Goal: Task Accomplishment & Management: Use online tool/utility

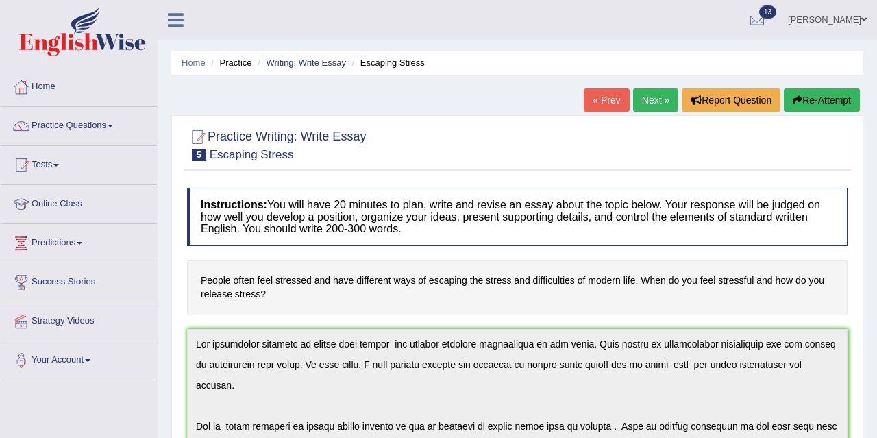
scroll to position [164, 0]
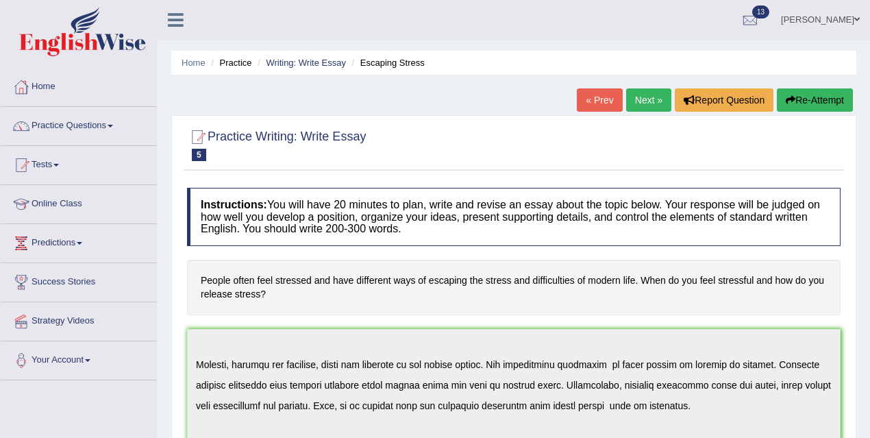
drag, startPoint x: 629, startPoint y: 131, endPoint x: 623, endPoint y: 123, distance: 9.3
click at [645, 100] on link "Next »" at bounding box center [648, 99] width 45 height 23
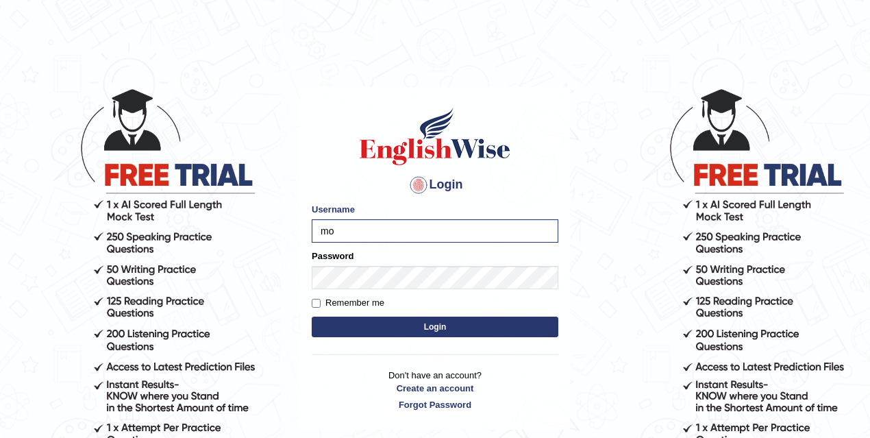
type input "mona_s"
click at [445, 331] on button "Login" at bounding box center [435, 326] width 247 height 21
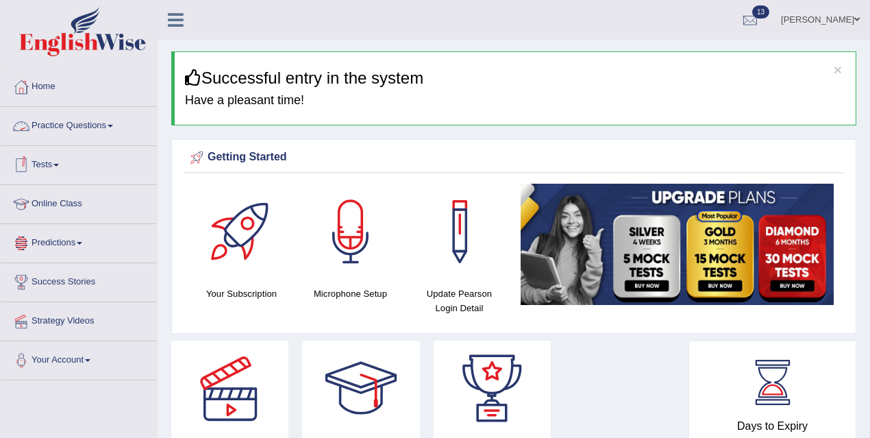
click at [83, 116] on link "Practice Questions" at bounding box center [79, 124] width 156 height 34
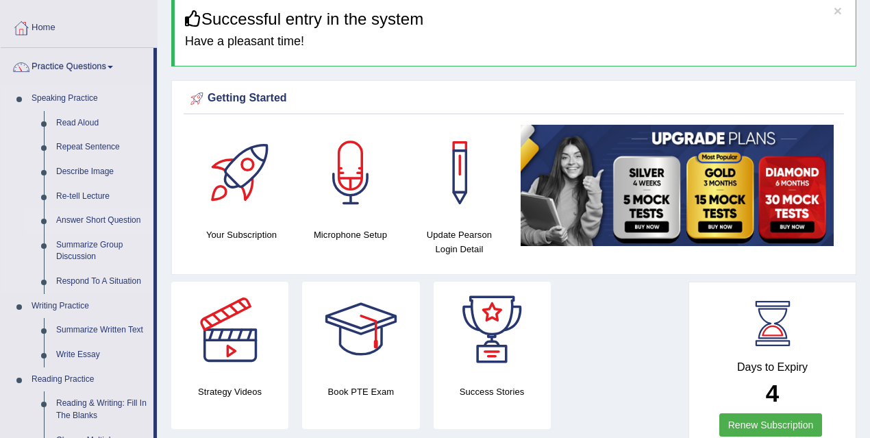
scroll to position [167, 0]
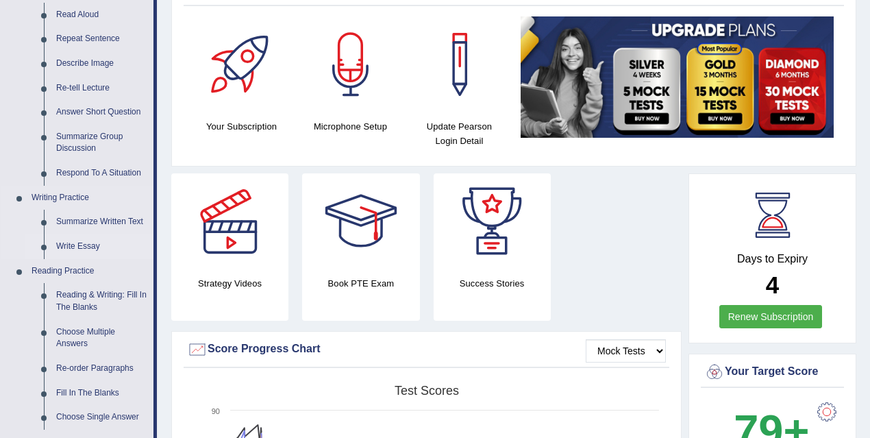
click at [99, 246] on link "Write Essay" at bounding box center [101, 246] width 103 height 25
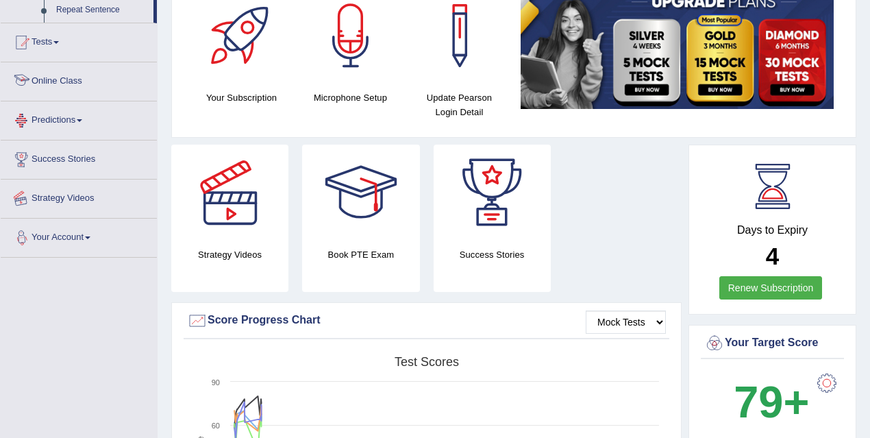
scroll to position [262, 0]
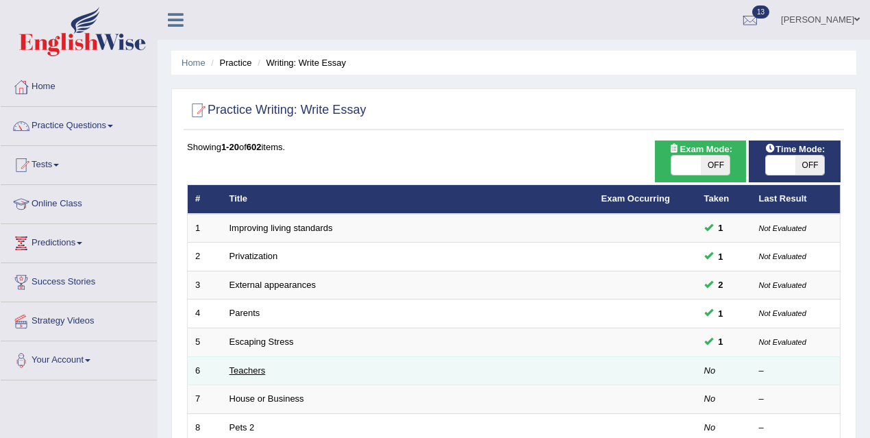
click at [252, 370] on link "Teachers" at bounding box center [247, 370] width 36 height 10
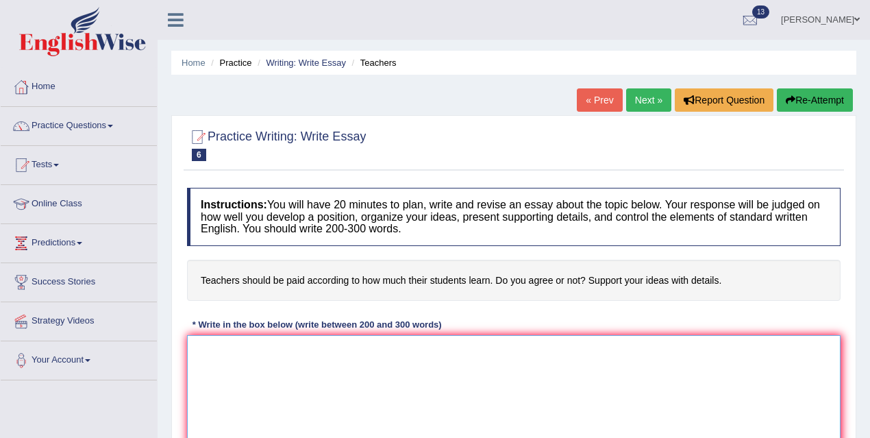
click at [312, 340] on textarea at bounding box center [513, 401] width 653 height 133
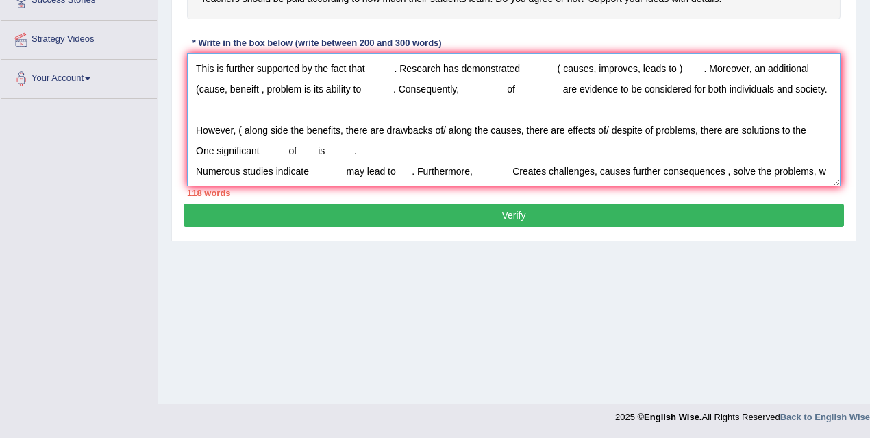
scroll to position [114, 0]
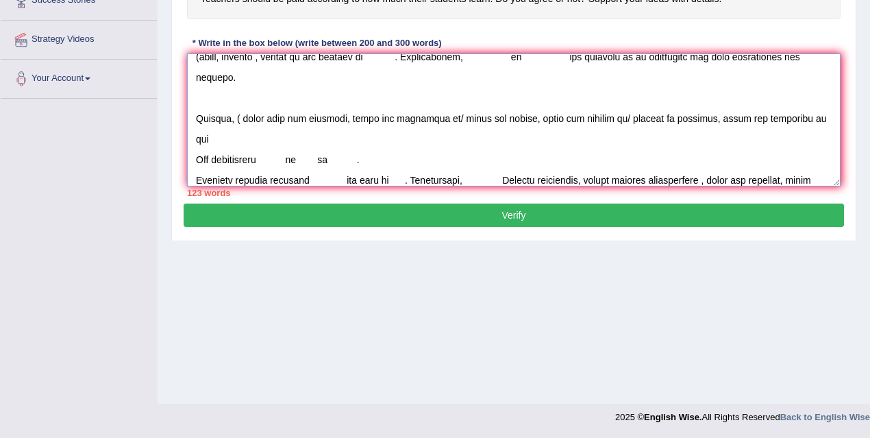
click at [475, 116] on textarea at bounding box center [513, 119] width 653 height 133
click at [678, 117] on textarea at bounding box center [513, 119] width 653 height 133
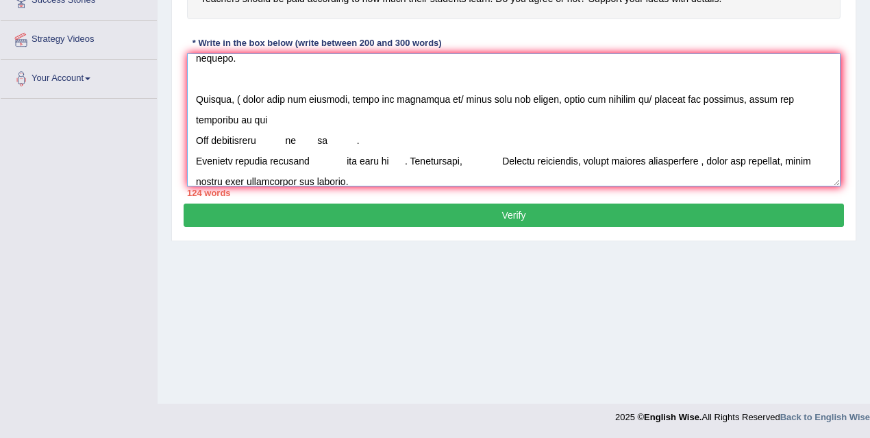
scroll to position [134, 0]
click at [310, 155] on textarea at bounding box center [513, 119] width 653 height 133
click at [438, 183] on textarea at bounding box center [513, 119] width 653 height 133
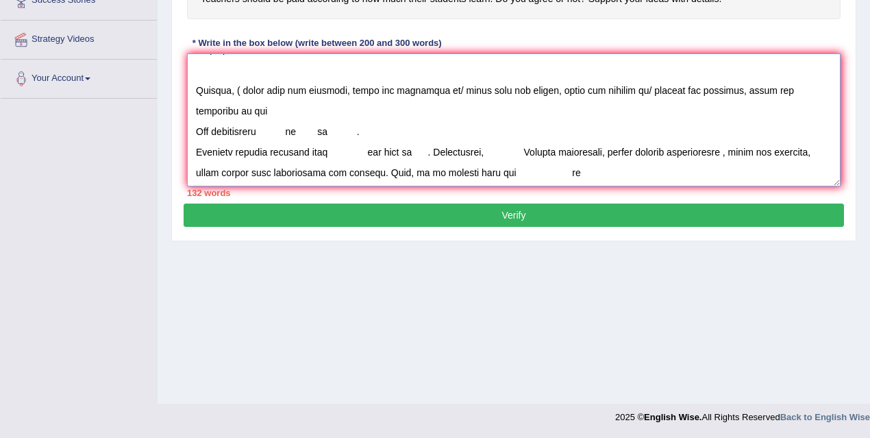
scroll to position [144, 0]
click at [620, 168] on textarea at bounding box center [513, 119] width 653 height 133
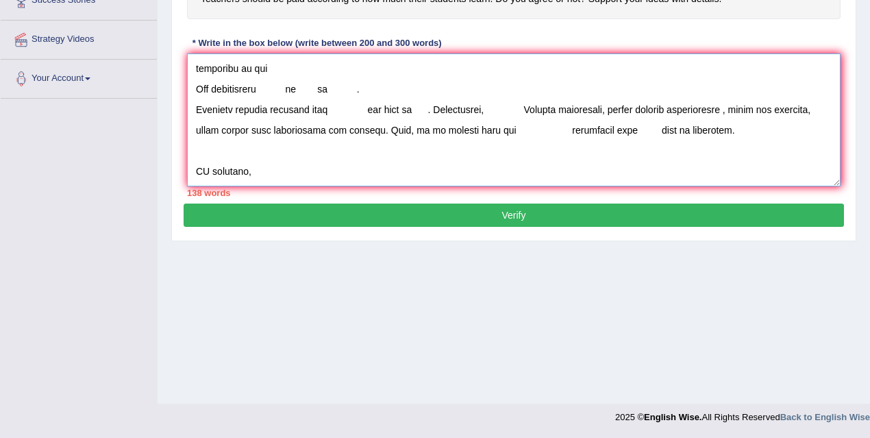
click at [207, 168] on textarea at bounding box center [513, 119] width 653 height 133
click at [255, 170] on textarea at bounding box center [513, 119] width 653 height 133
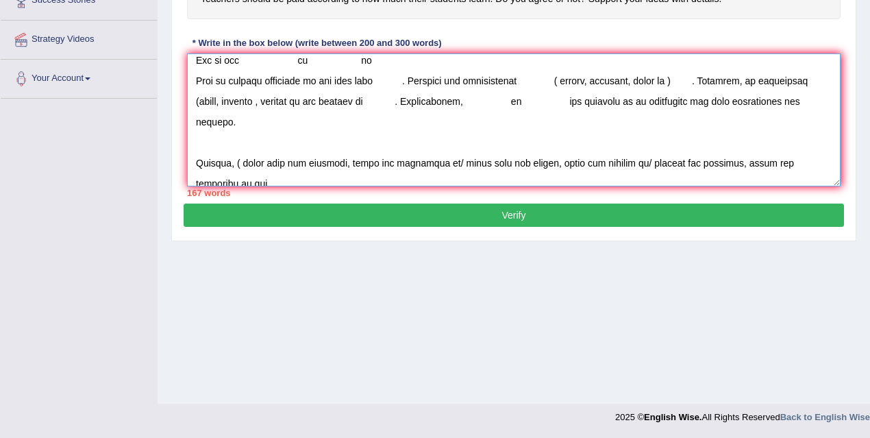
scroll to position [84, 0]
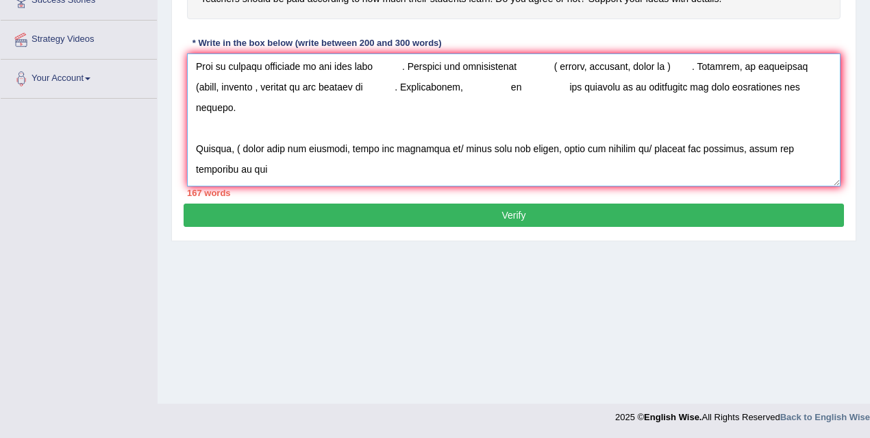
drag, startPoint x: 563, startPoint y: 86, endPoint x: 811, endPoint y: 92, distance: 248.7
click at [811, 92] on textarea at bounding box center [513, 119] width 653 height 133
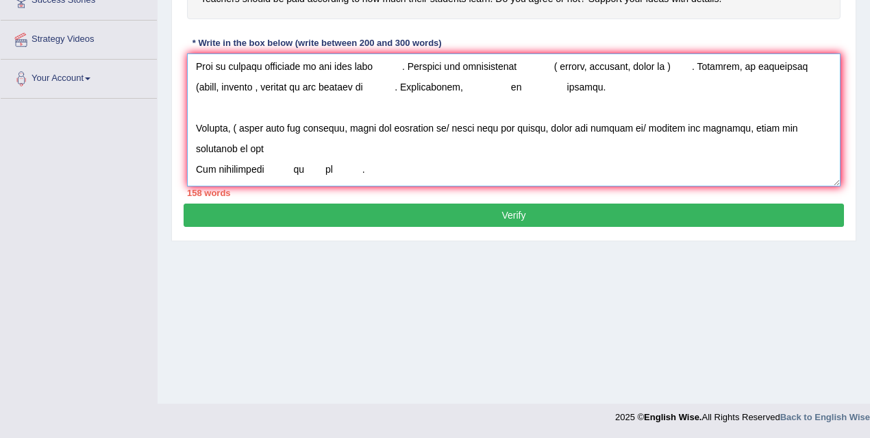
click at [464, 86] on textarea at bounding box center [513, 119] width 653 height 133
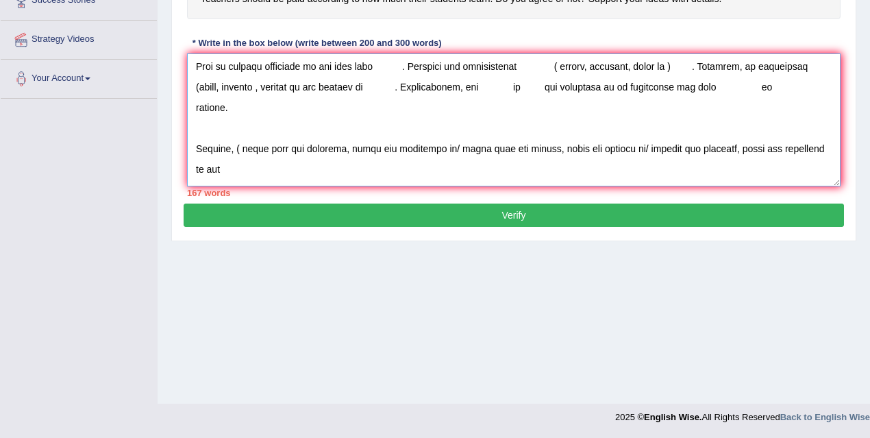
drag, startPoint x: 743, startPoint y: 86, endPoint x: 784, endPoint y: 100, distance: 43.5
click at [784, 100] on textarea at bounding box center [513, 119] width 653 height 133
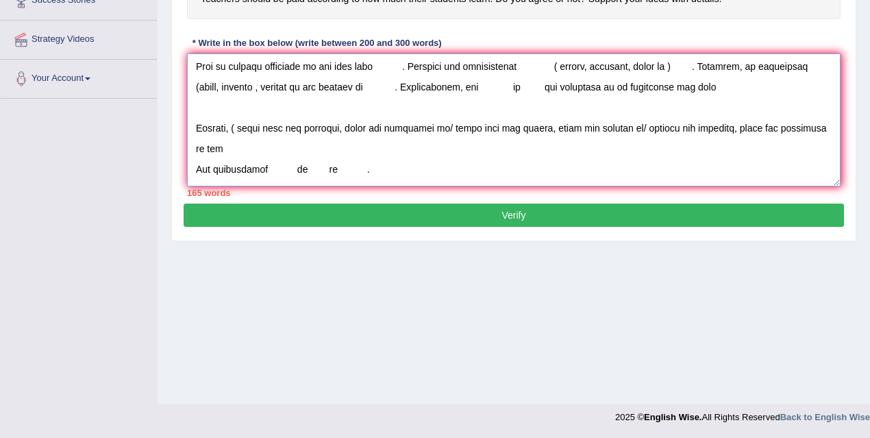
click at [717, 85] on textarea at bounding box center [513, 119] width 653 height 133
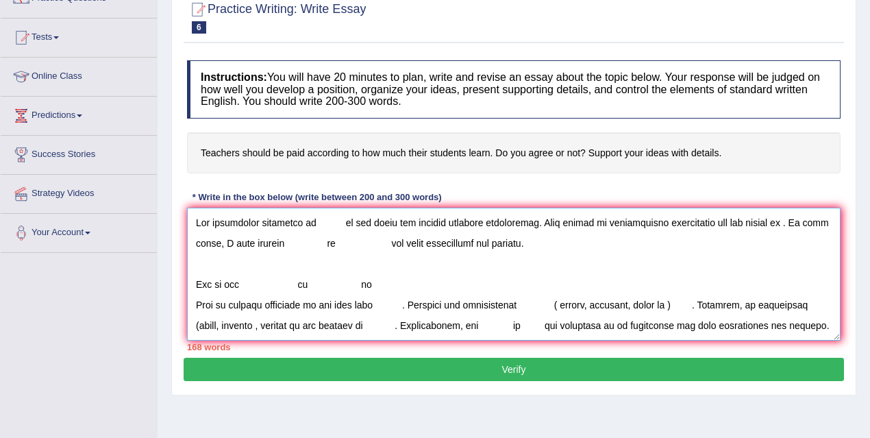
scroll to position [137, 0]
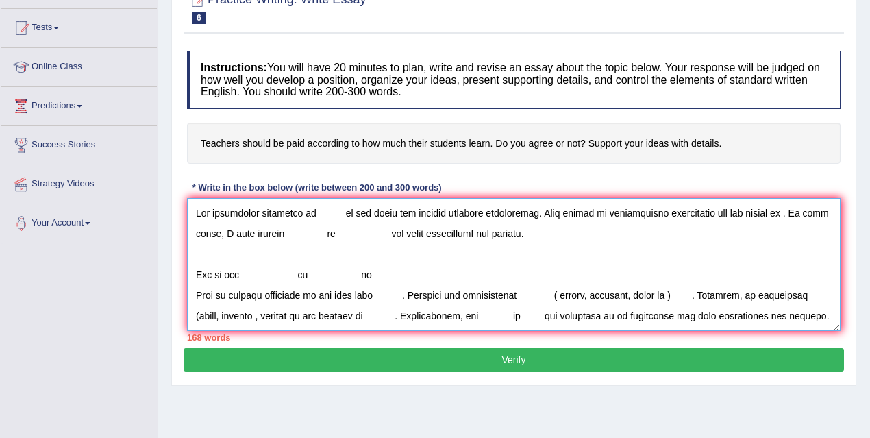
click at [315, 212] on textarea at bounding box center [513, 264] width 653 height 133
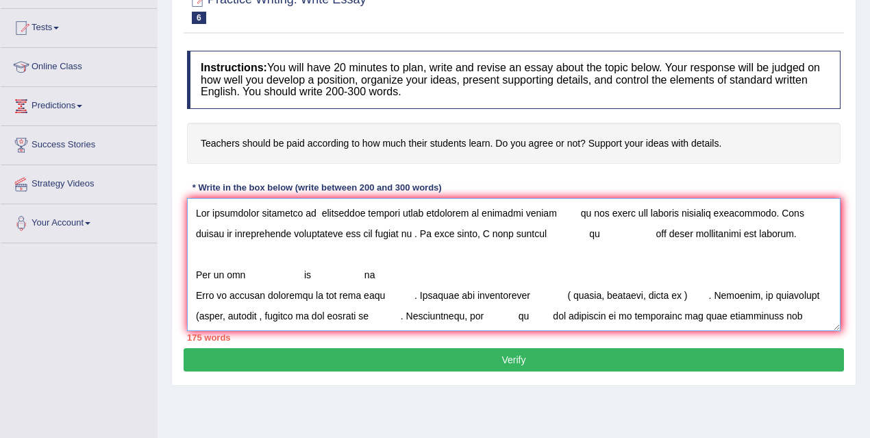
click at [567, 214] on textarea at bounding box center [513, 264] width 653 height 133
drag, startPoint x: 562, startPoint y: 211, endPoint x: 598, endPoint y: 210, distance: 36.3
click at [598, 210] on textarea at bounding box center [513, 264] width 653 height 133
click at [366, 230] on textarea at bounding box center [513, 264] width 653 height 133
click at [403, 234] on textarea at bounding box center [513, 264] width 653 height 133
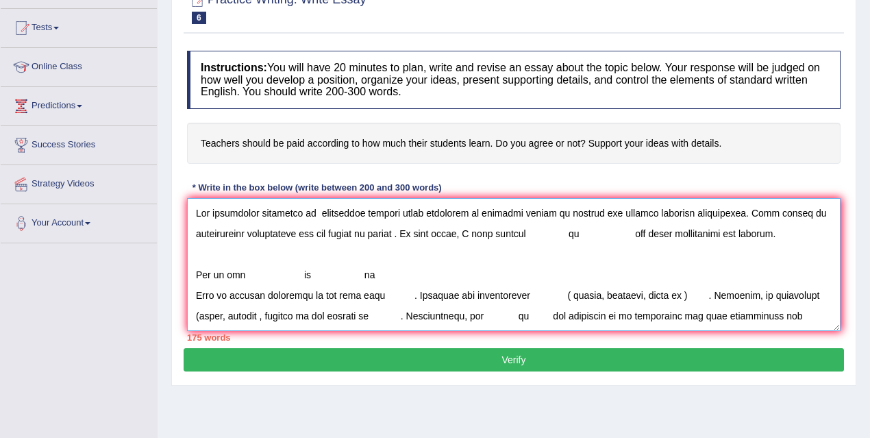
click at [402, 234] on textarea at bounding box center [513, 264] width 653 height 133
click at [528, 231] on textarea at bounding box center [513, 264] width 653 height 133
click at [522, 234] on textarea at bounding box center [513, 264] width 653 height 133
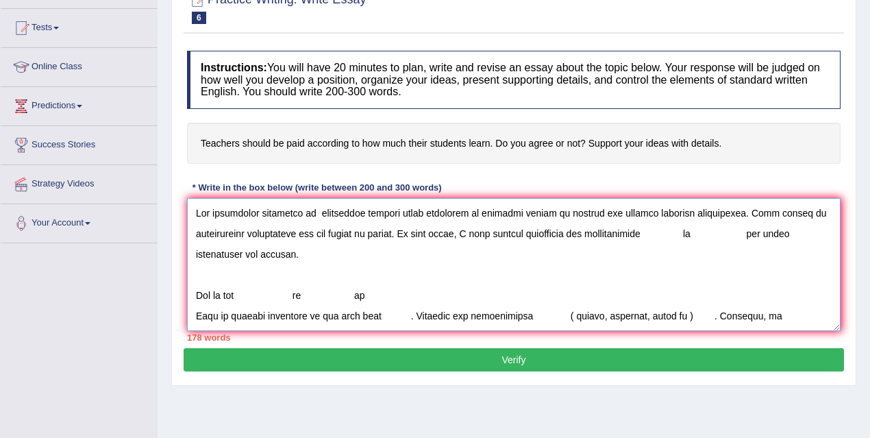
click at [696, 231] on textarea at bounding box center [513, 264] width 653 height 133
click at [675, 232] on textarea at bounding box center [513, 264] width 653 height 133
click at [262, 252] on textarea at bounding box center [513, 264] width 653 height 133
click at [243, 294] on textarea at bounding box center [513, 264] width 653 height 133
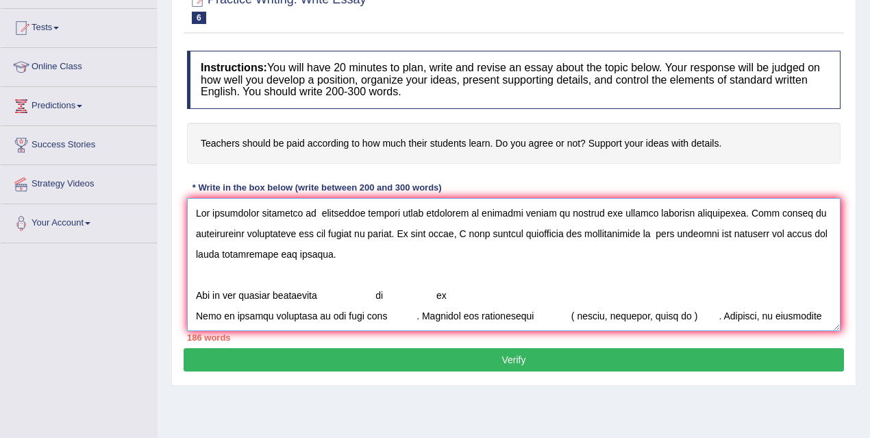
click at [385, 295] on textarea at bounding box center [513, 264] width 653 height 133
click at [350, 294] on textarea at bounding box center [513, 264] width 653 height 133
click at [343, 294] on textarea at bounding box center [513, 264] width 653 height 133
click at [657, 291] on textarea at bounding box center [513, 264] width 653 height 133
click at [622, 294] on textarea at bounding box center [513, 264] width 653 height 133
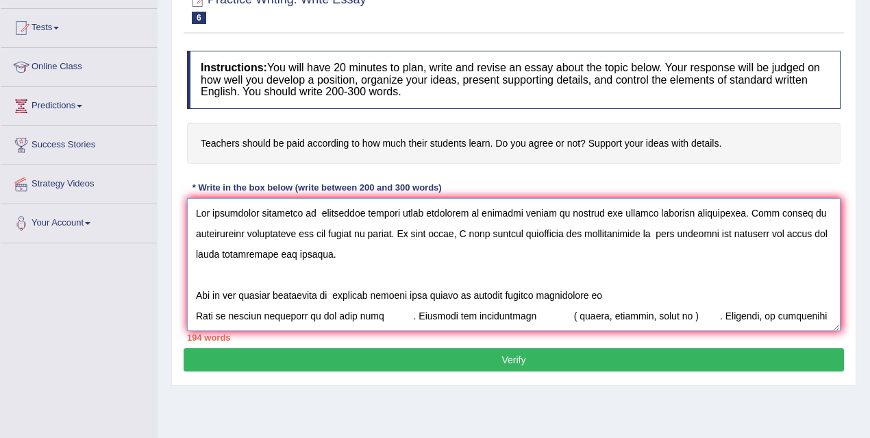
click at [444, 292] on textarea at bounding box center [513, 264] width 653 height 133
drag, startPoint x: 452, startPoint y: 292, endPoint x: 420, endPoint y: 300, distance: 32.4
click at [420, 300] on textarea at bounding box center [513, 264] width 653 height 133
click at [596, 294] on textarea at bounding box center [513, 264] width 653 height 133
click at [371, 314] on textarea at bounding box center [513, 264] width 653 height 133
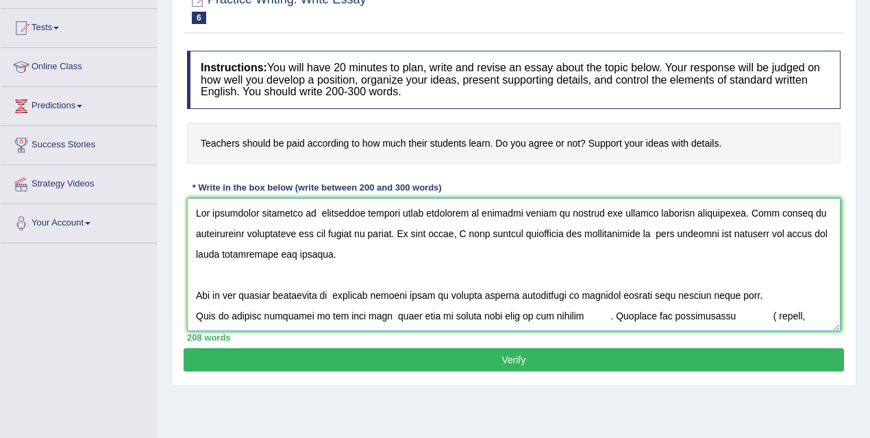
click at [583, 316] on textarea at bounding box center [513, 264] width 653 height 133
click at [555, 313] on textarea at bounding box center [513, 264] width 653 height 133
click at [700, 314] on textarea at bounding box center [513, 264] width 653 height 133
click at [777, 315] on textarea at bounding box center [513, 264] width 653 height 133
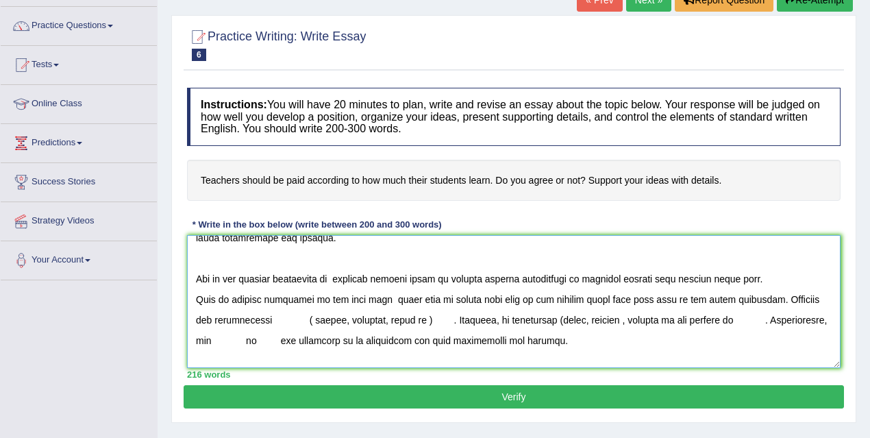
scroll to position [67, 0]
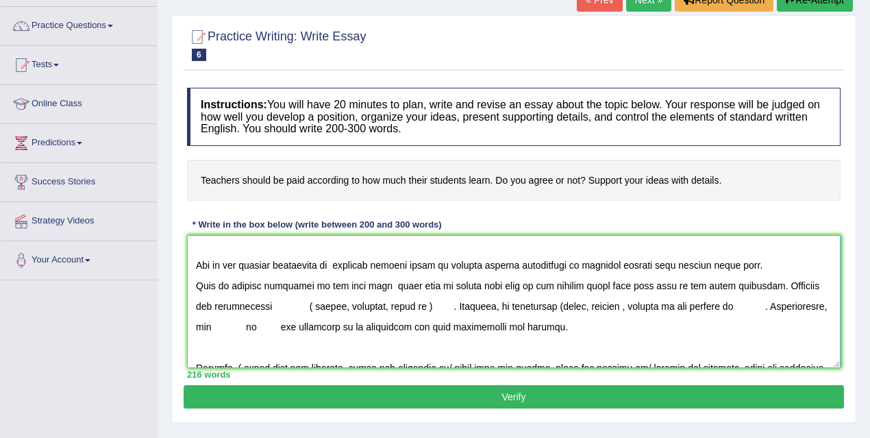
click at [256, 303] on textarea at bounding box center [513, 301] width 653 height 133
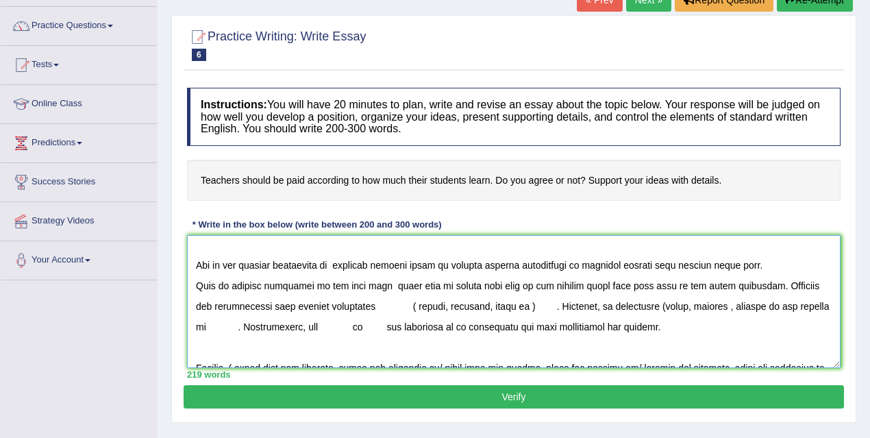
drag, startPoint x: 468, startPoint y: 305, endPoint x: 385, endPoint y: 306, distance: 83.6
click at [385, 306] on textarea at bounding box center [513, 301] width 653 height 133
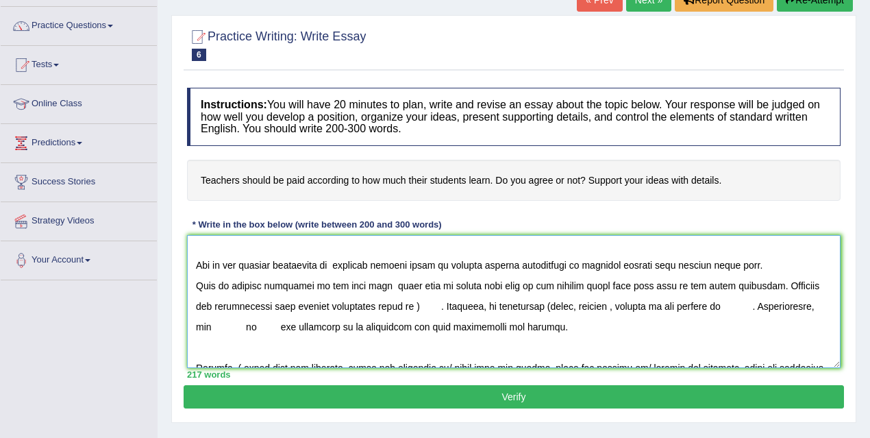
click at [392, 302] on textarea at bounding box center [513, 301] width 653 height 133
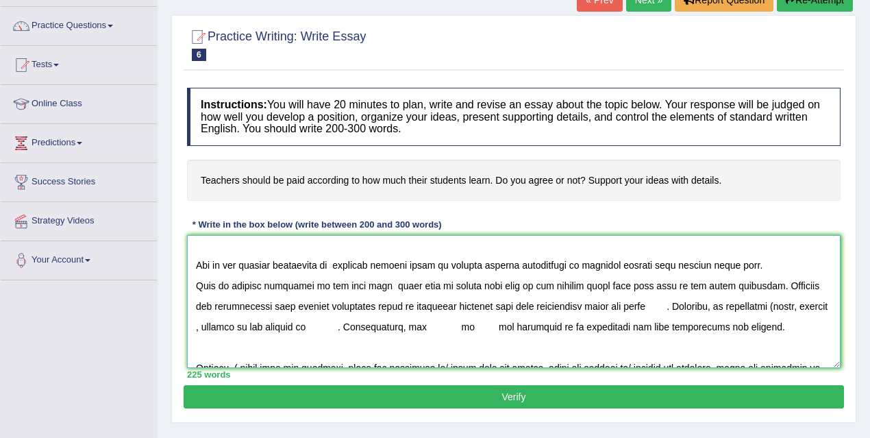
click at [648, 305] on textarea at bounding box center [513, 301] width 653 height 133
click at [632, 306] on textarea at bounding box center [513, 301] width 653 height 133
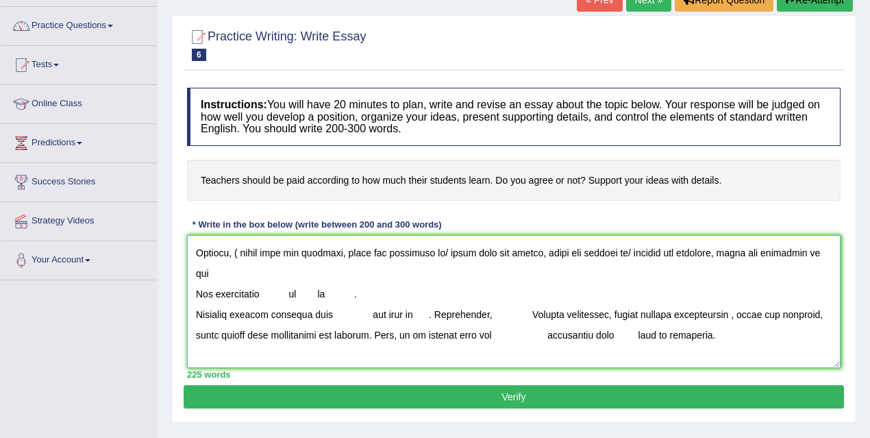
scroll to position [226, 0]
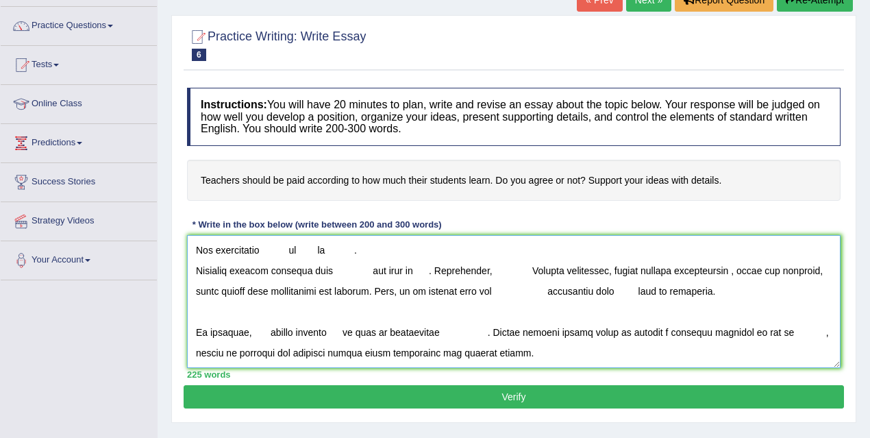
drag, startPoint x: 737, startPoint y: 304, endPoint x: 434, endPoint y: 283, distance: 303.4
click at [432, 283] on textarea at bounding box center [513, 301] width 653 height 133
click at [562, 297] on textarea at bounding box center [513, 301] width 653 height 133
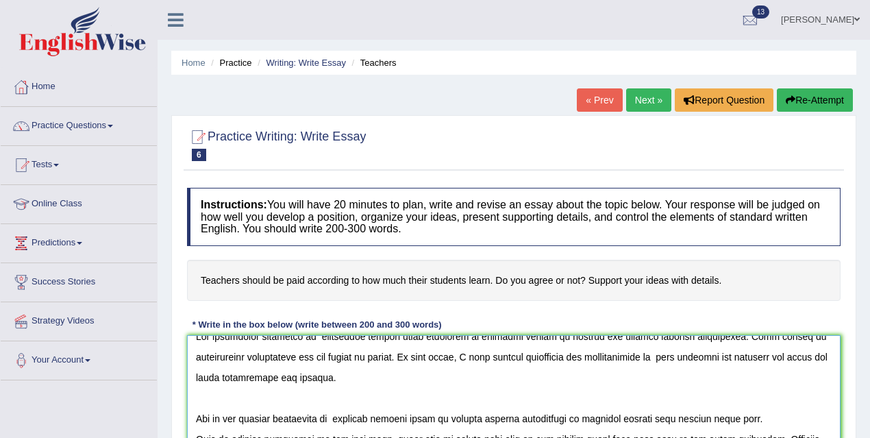
scroll to position [110, 0]
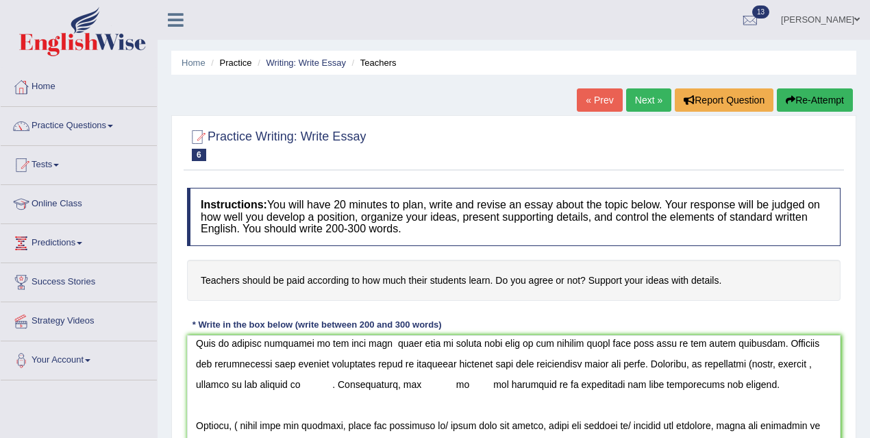
click at [573, 279] on h4 "Teachers should be paid according to how much their students learn. Do you agre…" at bounding box center [513, 281] width 653 height 42
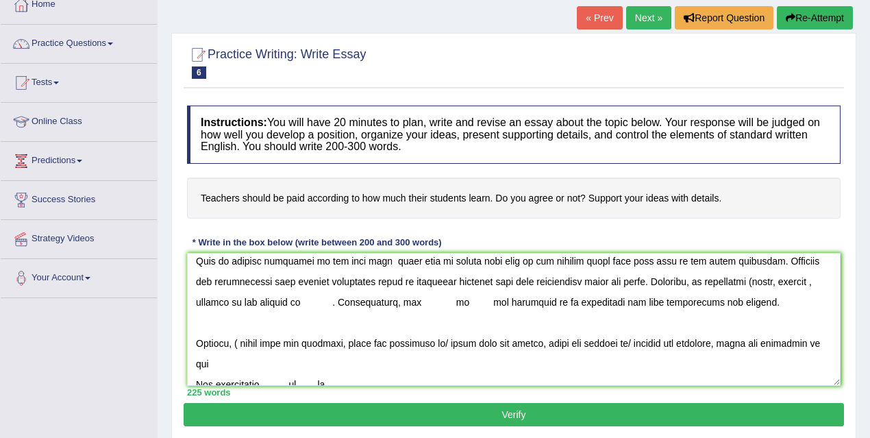
scroll to position [169, 0]
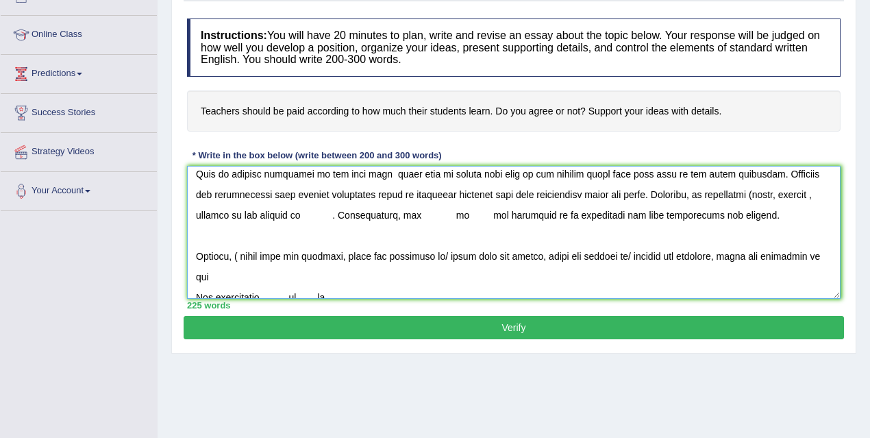
click at [767, 194] on textarea at bounding box center [513, 232] width 653 height 133
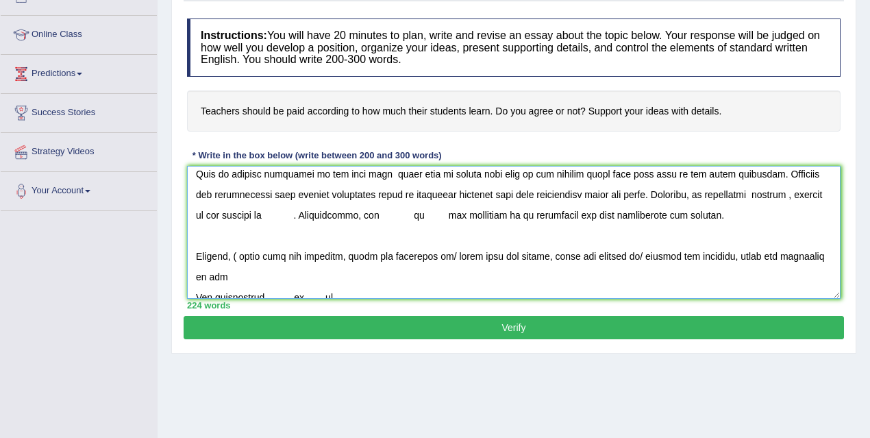
drag, startPoint x: 768, startPoint y: 194, endPoint x: 741, endPoint y: 199, distance: 27.3
click at [740, 200] on textarea at bounding box center [513, 232] width 653 height 133
drag, startPoint x: 772, startPoint y: 191, endPoint x: 815, endPoint y: 186, distance: 42.7
click at [815, 186] on textarea at bounding box center [513, 232] width 653 height 133
click at [206, 214] on textarea at bounding box center [513, 232] width 653 height 133
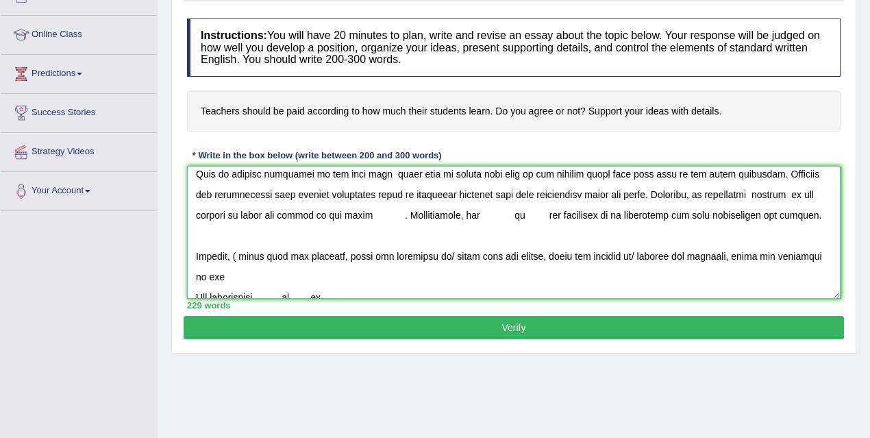
click at [352, 215] on textarea at bounding box center [513, 232] width 653 height 133
click at [402, 212] on textarea at bounding box center [513, 232] width 653 height 133
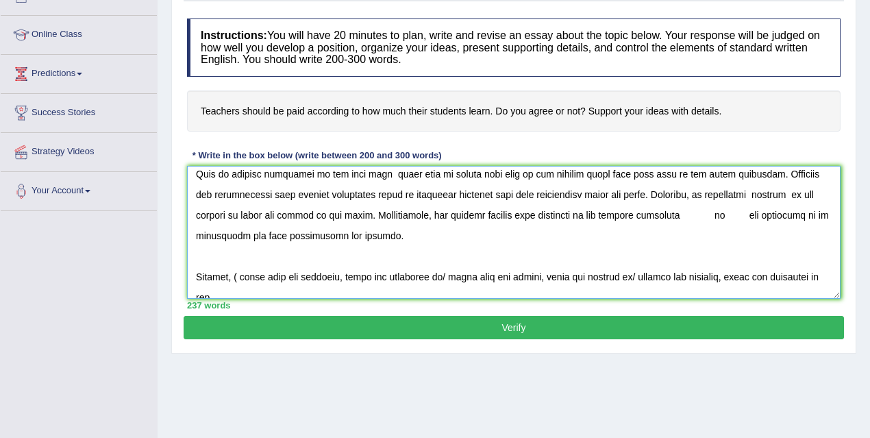
click at [678, 213] on textarea at bounding box center [513, 232] width 653 height 133
drag, startPoint x: 388, startPoint y: 214, endPoint x: 646, endPoint y: 207, distance: 258.2
click at [646, 207] on textarea at bounding box center [513, 232] width 653 height 133
click at [652, 214] on textarea at bounding box center [513, 232] width 653 height 133
drag, startPoint x: 401, startPoint y: 215, endPoint x: 651, endPoint y: 212, distance: 249.3
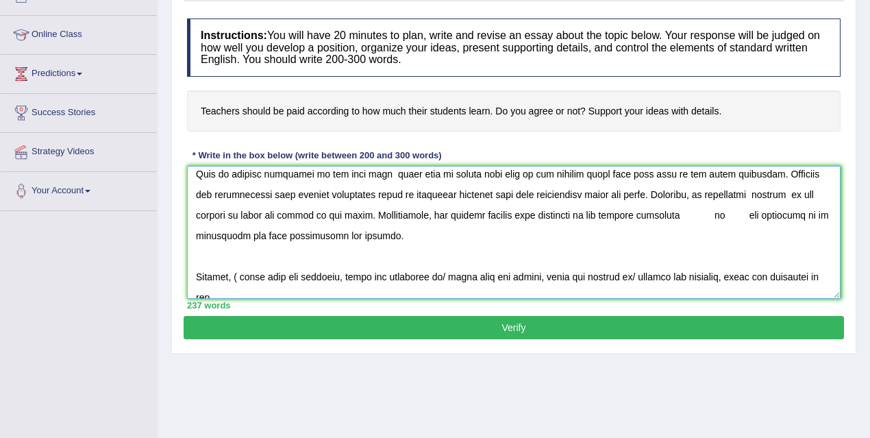
click at [651, 212] on textarea at bounding box center [513, 232] width 653 height 133
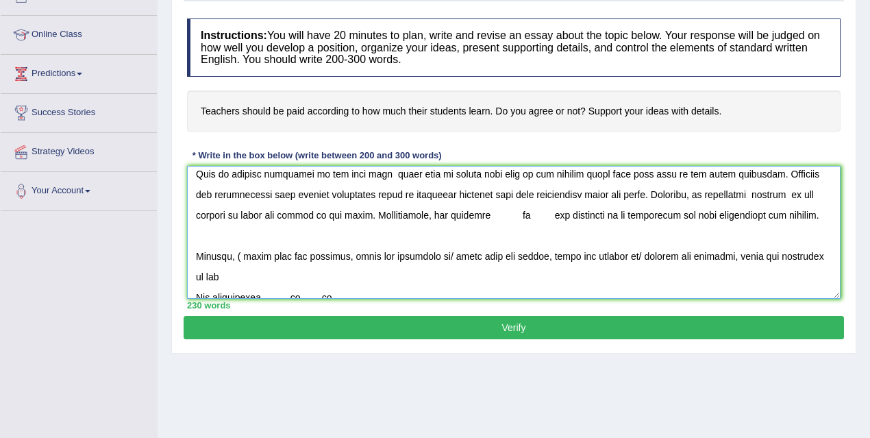
click at [470, 214] on textarea at bounding box center [513, 232] width 653 height 133
click at [451, 212] on textarea at bounding box center [513, 232] width 653 height 133
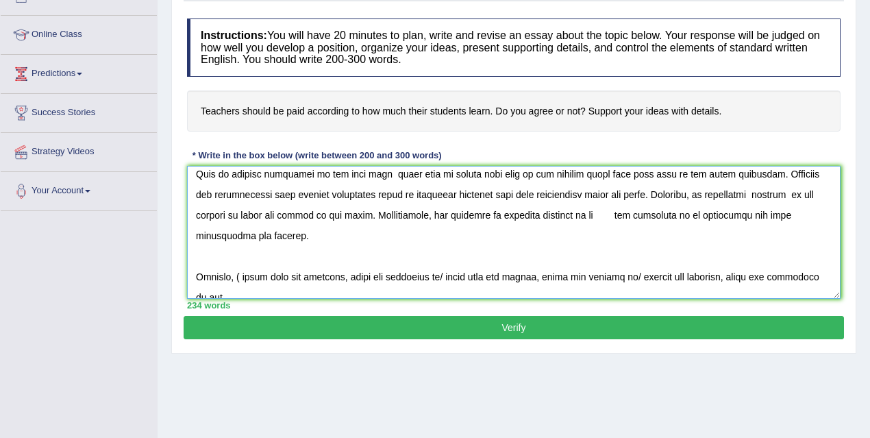
drag, startPoint x: 555, startPoint y: 223, endPoint x: 453, endPoint y: 216, distance: 102.9
click at [453, 216] on textarea at bounding box center [513, 232] width 653 height 133
click at [622, 212] on textarea at bounding box center [513, 232] width 653 height 133
click at [666, 214] on textarea at bounding box center [513, 232] width 653 height 133
click at [681, 213] on textarea at bounding box center [513, 232] width 653 height 133
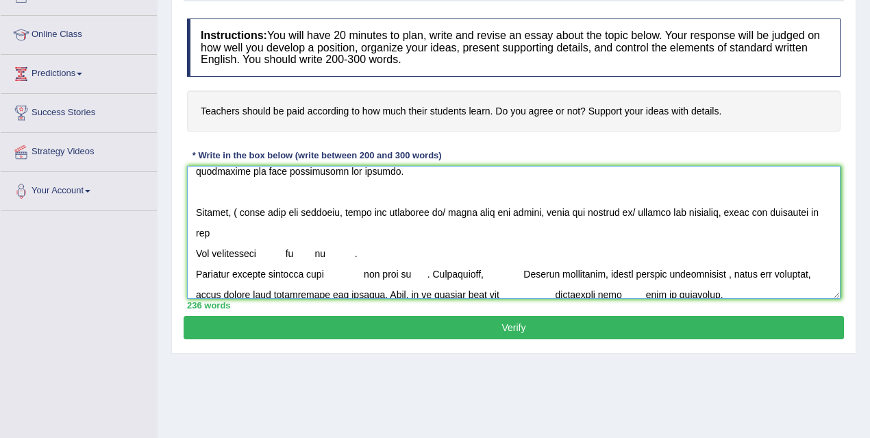
scroll to position [143, 0]
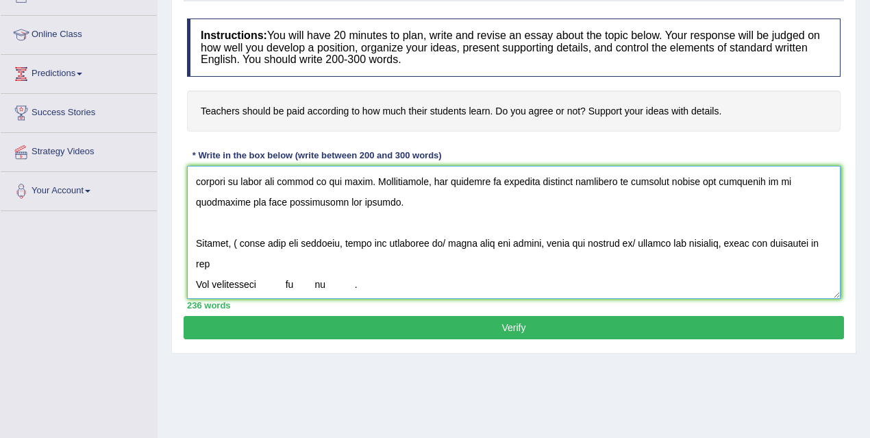
click at [244, 241] on textarea at bounding box center [513, 232] width 653 height 133
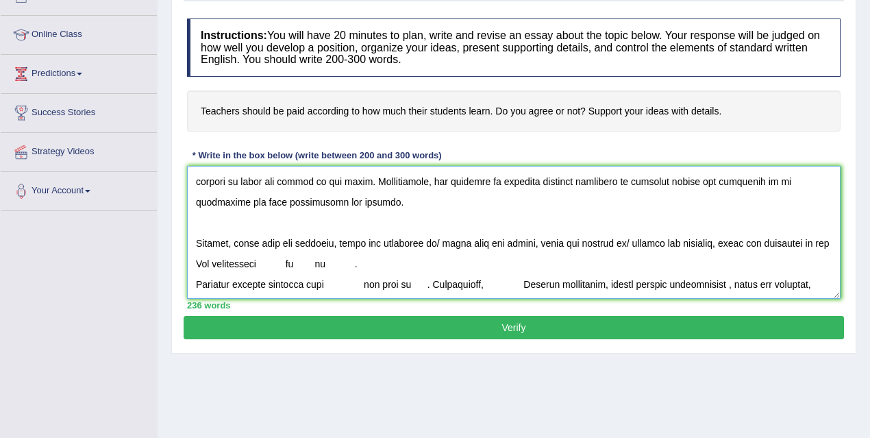
drag, startPoint x: 440, startPoint y: 240, endPoint x: 777, endPoint y: 255, distance: 337.9
click at [777, 255] on textarea at bounding box center [513, 232] width 653 height 133
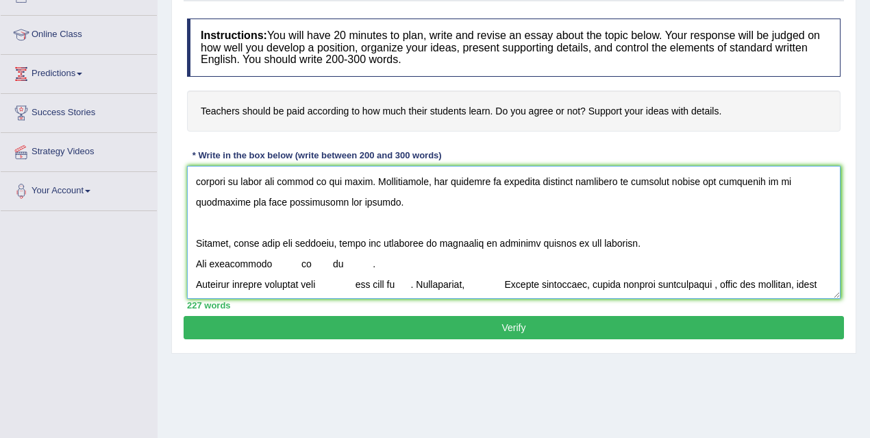
click at [194, 264] on textarea at bounding box center [513, 232] width 653 height 133
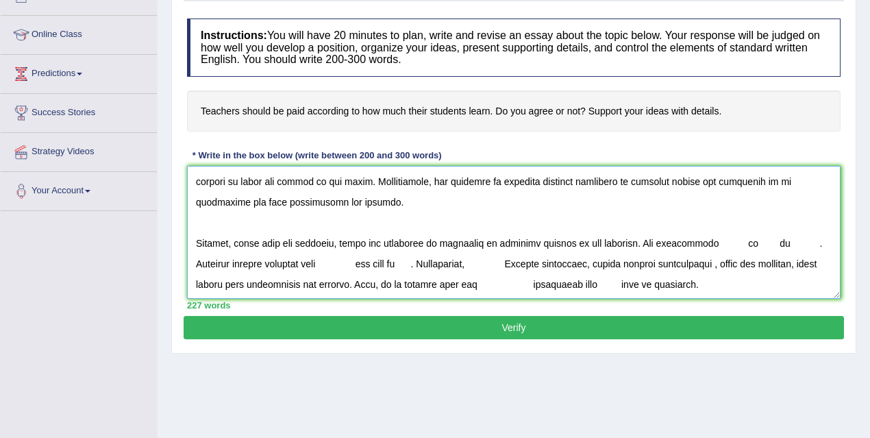
click at [711, 240] on textarea at bounding box center [513, 232] width 653 height 133
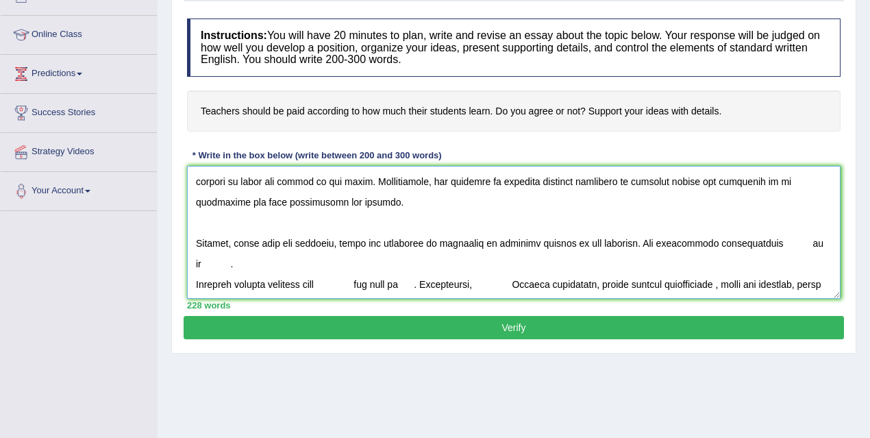
click at [803, 242] on textarea at bounding box center [513, 232] width 653 height 133
click at [792, 240] on textarea at bounding box center [513, 232] width 653 height 133
click at [789, 241] on textarea at bounding box center [513, 232] width 653 height 133
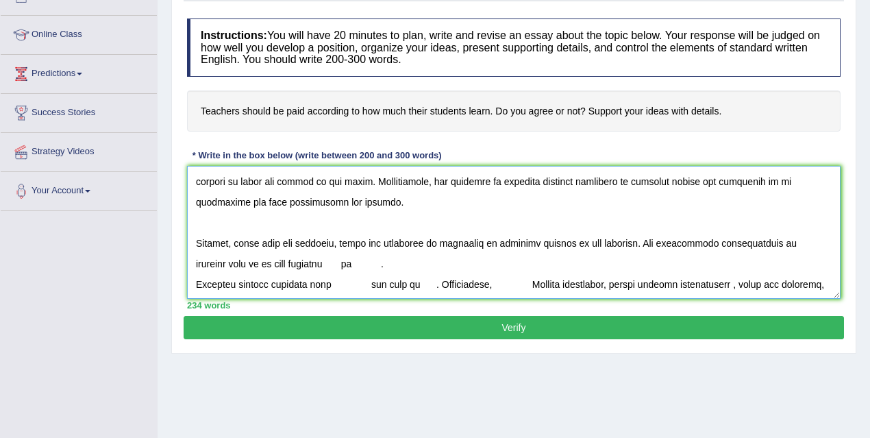
drag, startPoint x: 344, startPoint y: 262, endPoint x: 194, endPoint y: 270, distance: 149.5
click at [194, 270] on textarea at bounding box center [513, 232] width 653 height 133
click at [318, 260] on textarea at bounding box center [513, 232] width 653 height 133
click at [305, 261] on textarea at bounding box center [513, 232] width 653 height 133
click at [314, 262] on textarea at bounding box center [513, 232] width 653 height 133
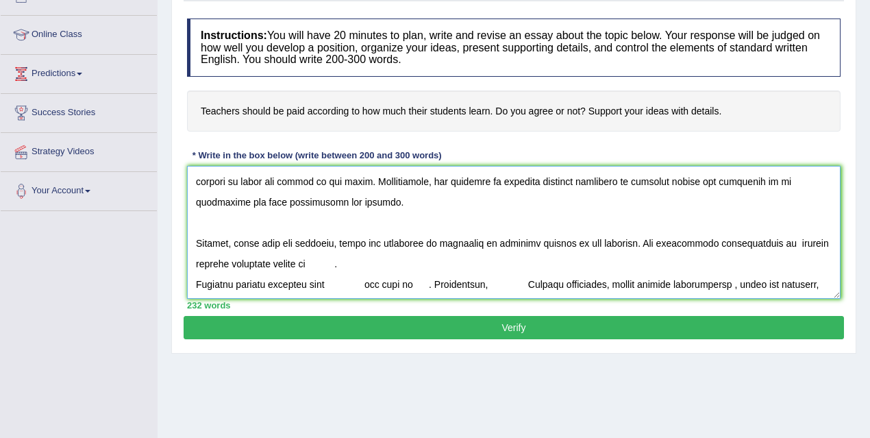
click at [310, 262] on textarea at bounding box center [513, 232] width 653 height 133
click at [464, 262] on textarea at bounding box center [513, 232] width 653 height 133
click at [331, 282] on textarea at bounding box center [513, 232] width 653 height 133
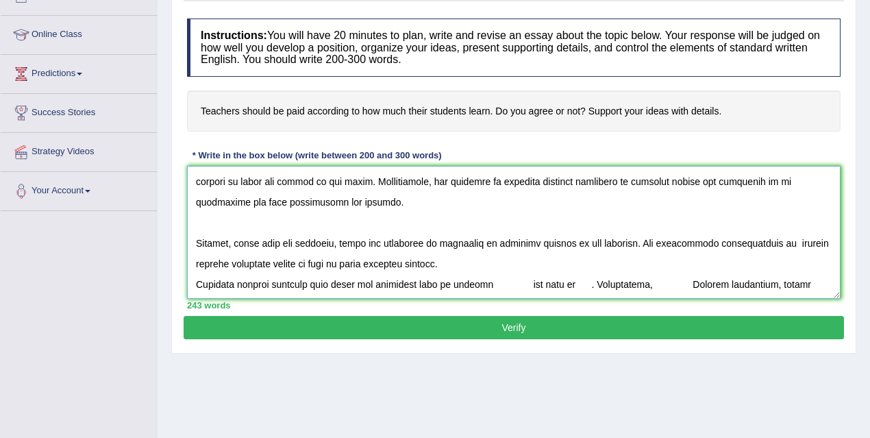
click at [511, 283] on textarea at bounding box center [513, 232] width 653 height 133
click at [524, 282] on textarea at bounding box center [513, 232] width 653 height 133
click at [789, 283] on textarea at bounding box center [513, 232] width 653 height 133
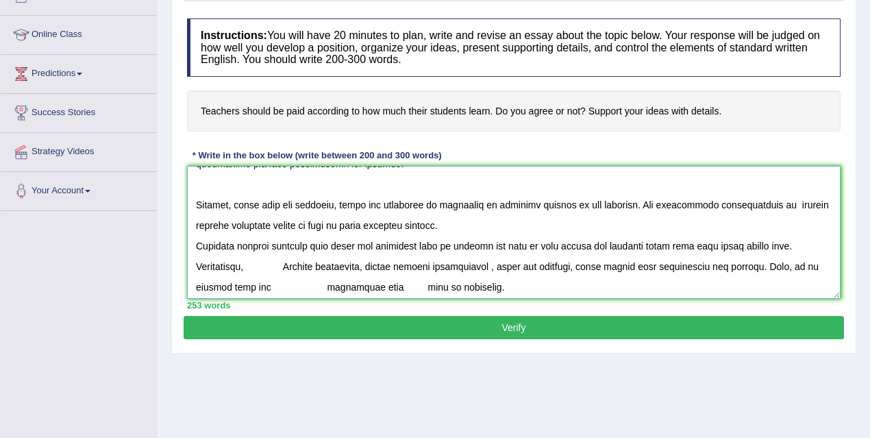
scroll to position [186, 0]
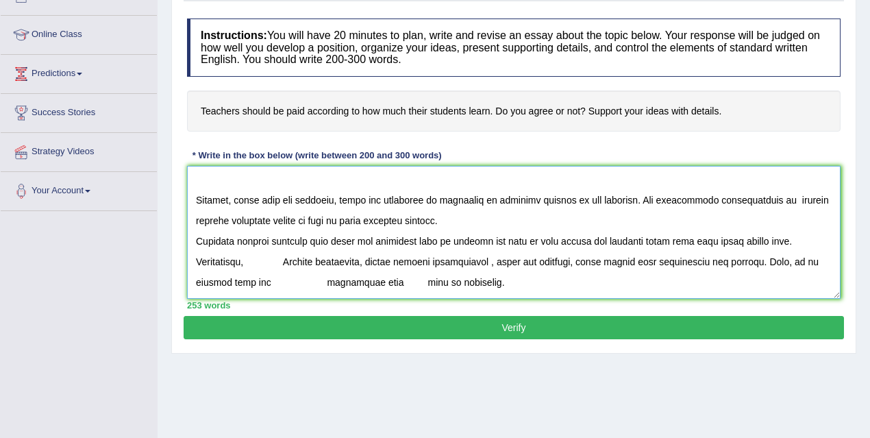
click at [253, 261] on textarea at bounding box center [513, 232] width 653 height 133
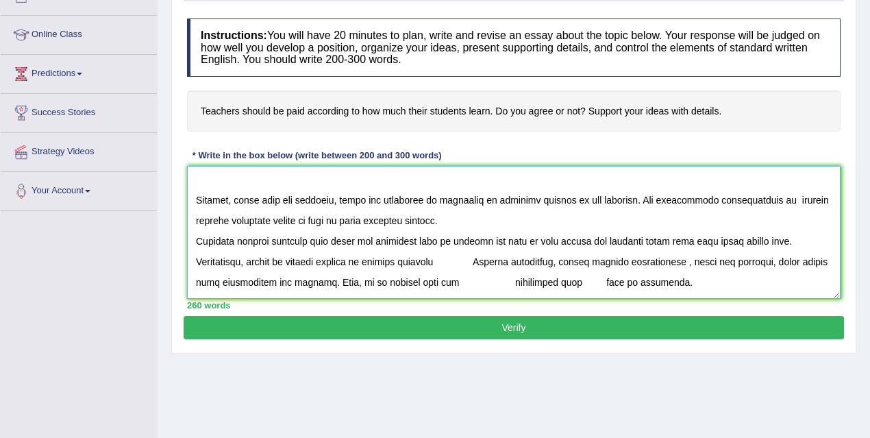
drag, startPoint x: 503, startPoint y: 259, endPoint x: 492, endPoint y: 262, distance: 10.8
click at [492, 262] on textarea at bounding box center [513, 232] width 653 height 133
click at [493, 261] on textarea at bounding box center [513, 232] width 653 height 133
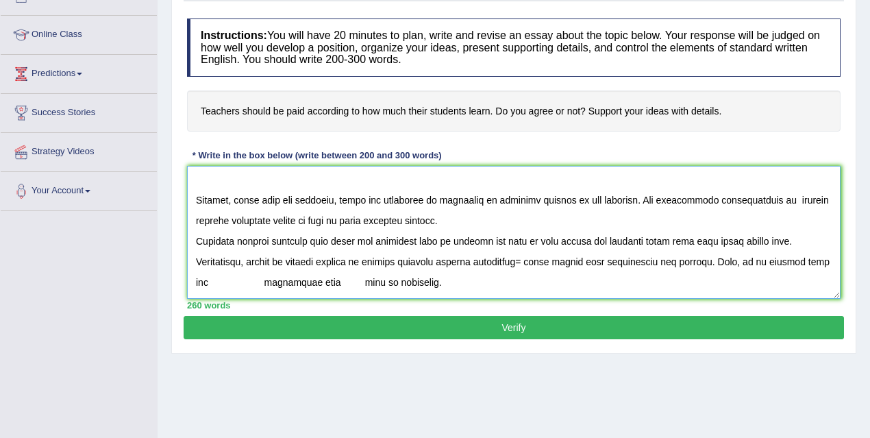
drag, startPoint x: 538, startPoint y: 261, endPoint x: 763, endPoint y: 262, distance: 224.6
click at [763, 262] on textarea at bounding box center [513, 232] width 653 height 133
click at [547, 259] on textarea at bounding box center [513, 232] width 653 height 133
click at [214, 282] on textarea at bounding box center [513, 232] width 653 height 133
drag, startPoint x: 325, startPoint y: 278, endPoint x: 333, endPoint y: 279, distance: 8.9
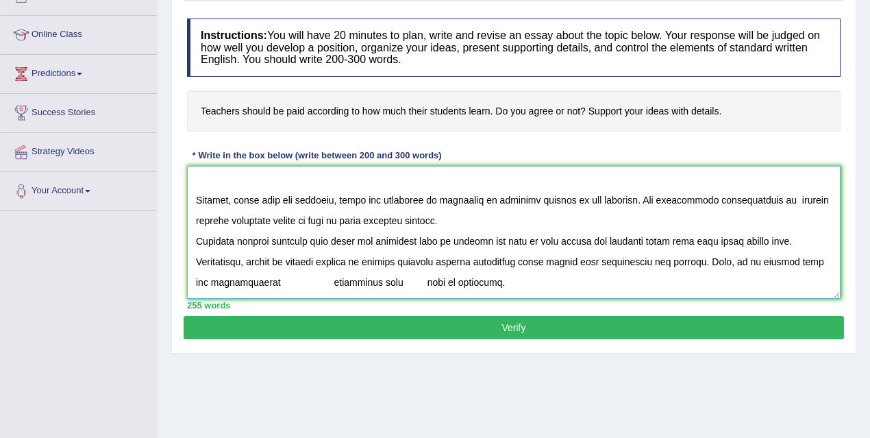
click at [325, 278] on textarea at bounding box center [513, 232] width 653 height 133
click at [346, 279] on textarea at bounding box center [513, 232] width 653 height 133
click at [597, 278] on textarea at bounding box center [513, 232] width 653 height 133
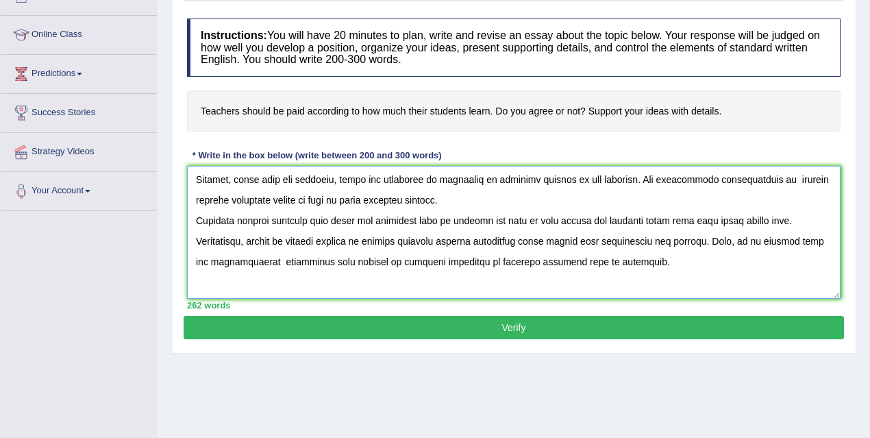
scroll to position [247, 0]
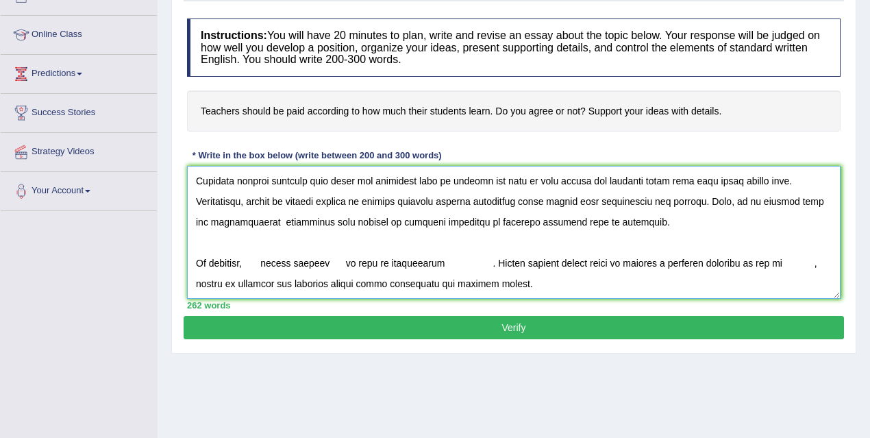
click at [253, 262] on textarea at bounding box center [513, 232] width 653 height 133
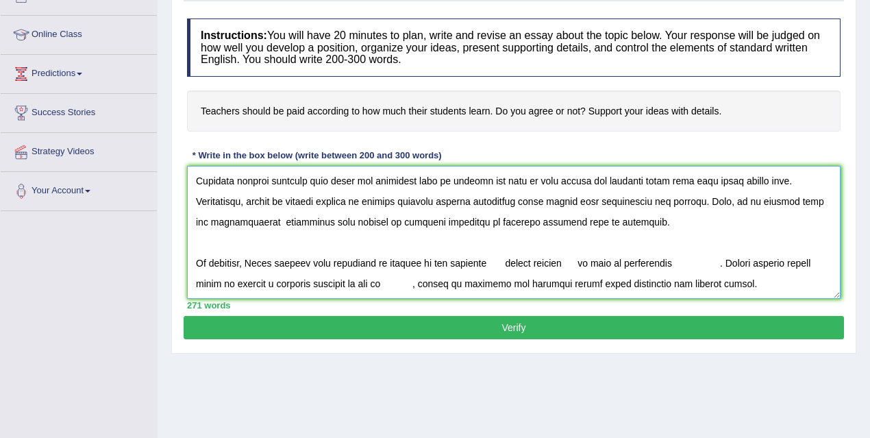
click at [501, 261] on textarea at bounding box center [513, 232] width 653 height 133
click at [482, 262] on textarea at bounding box center [513, 232] width 653 height 133
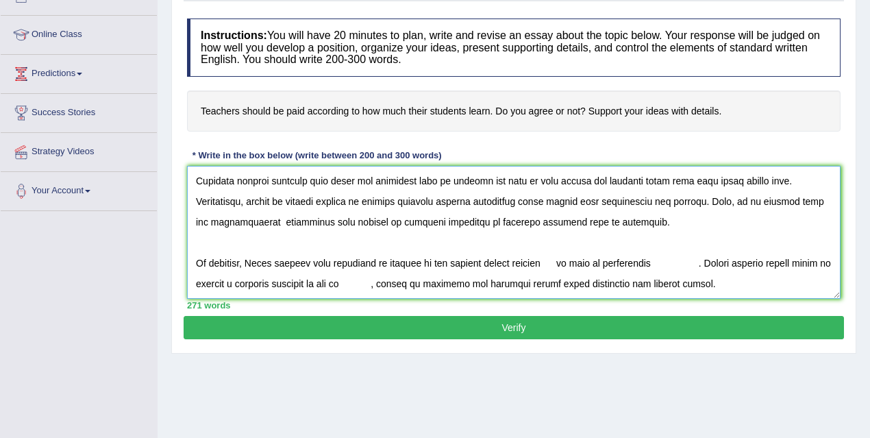
click at [539, 262] on textarea at bounding box center [513, 232] width 653 height 133
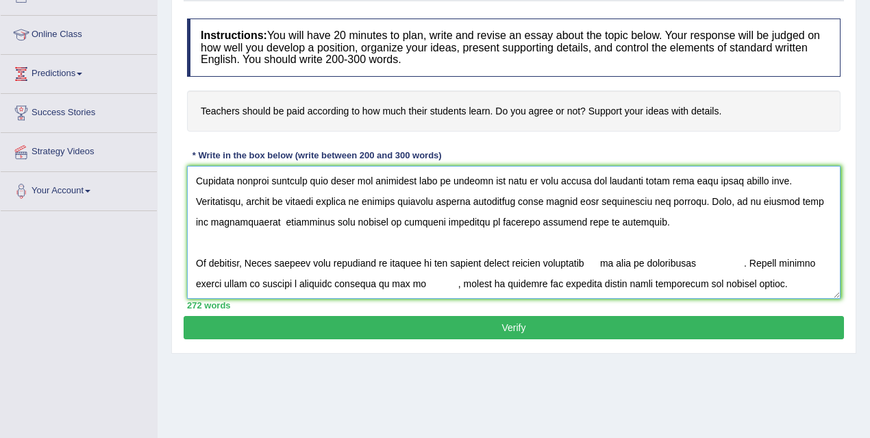
click at [609, 262] on textarea at bounding box center [513, 232] width 653 height 133
click at [608, 263] on textarea at bounding box center [513, 232] width 653 height 133
click at [683, 261] on textarea at bounding box center [513, 232] width 653 height 133
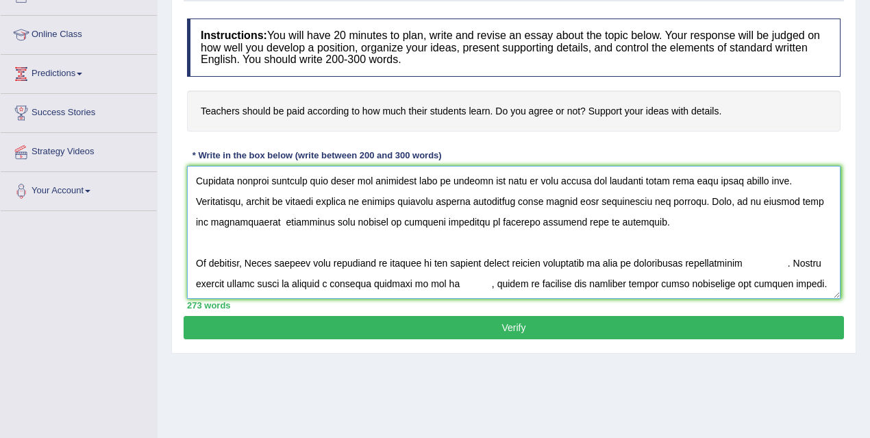
click at [792, 262] on textarea at bounding box center [513, 232] width 653 height 133
click at [431, 281] on textarea at bounding box center [513, 232] width 653 height 133
drag, startPoint x: 674, startPoint y: 281, endPoint x: 687, endPoint y: 283, distance: 12.5
click at [674, 281] on textarea at bounding box center [513, 232] width 653 height 133
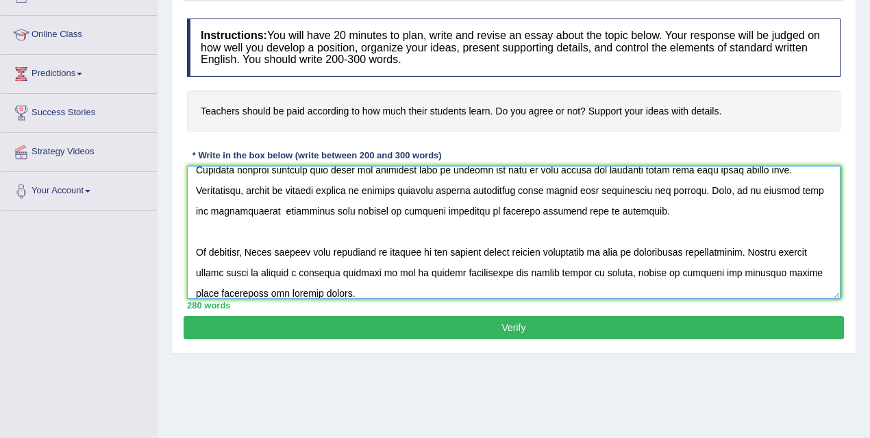
scroll to position [267, 0]
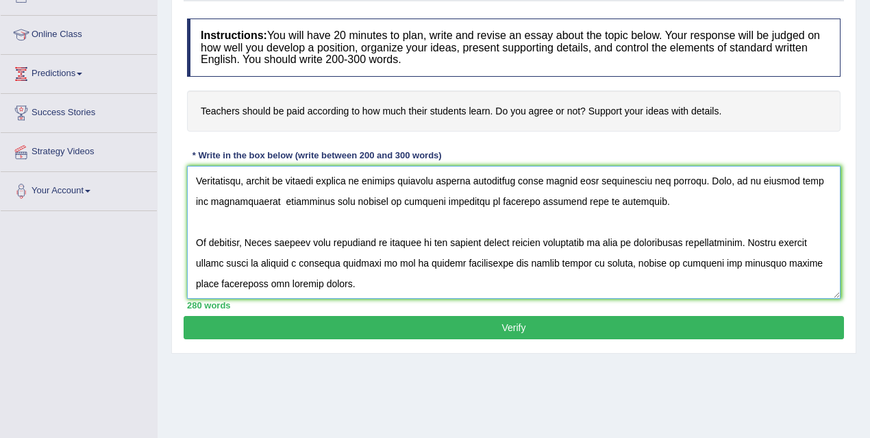
click at [569, 262] on textarea at bounding box center [513, 232] width 653 height 133
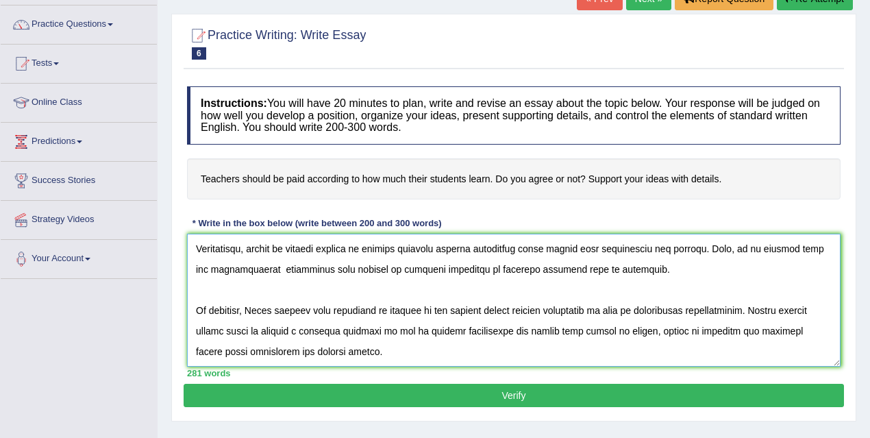
scroll to position [90, 0]
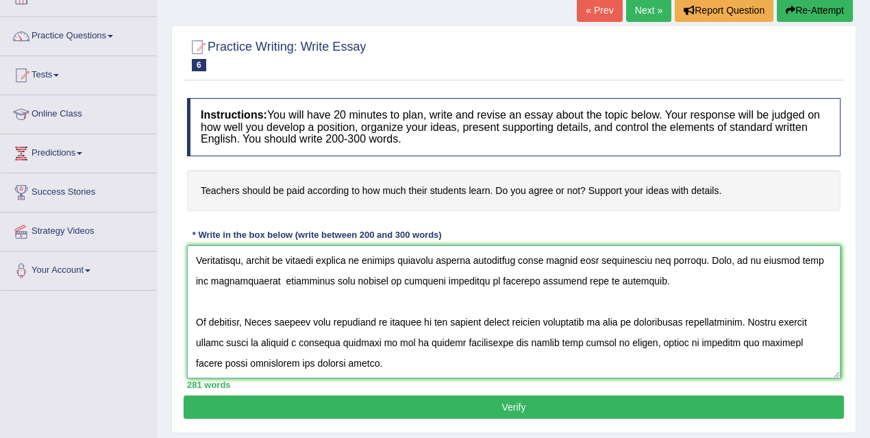
click at [416, 301] on textarea at bounding box center [513, 311] width 653 height 133
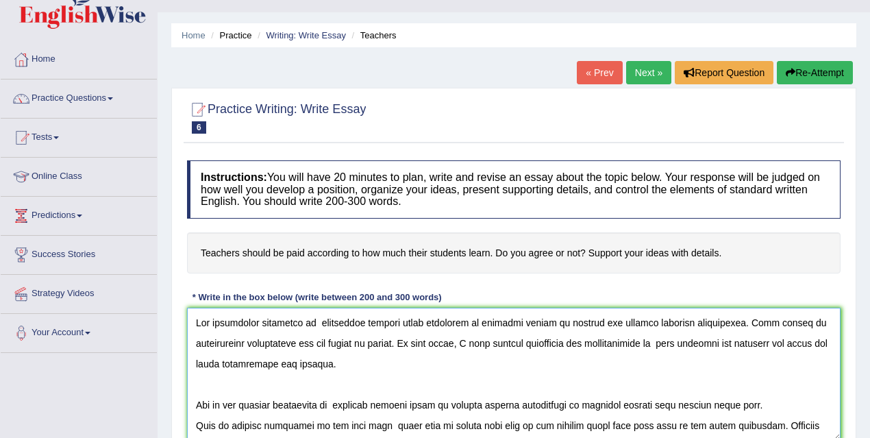
scroll to position [281, 0]
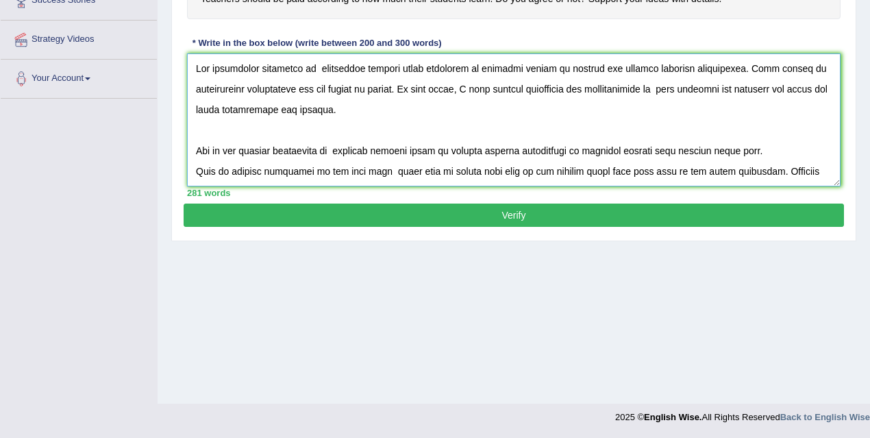
type textarea "The increasing influence of instructor getting money according to children outp…"
click at [455, 213] on button "Verify" at bounding box center [514, 214] width 660 height 23
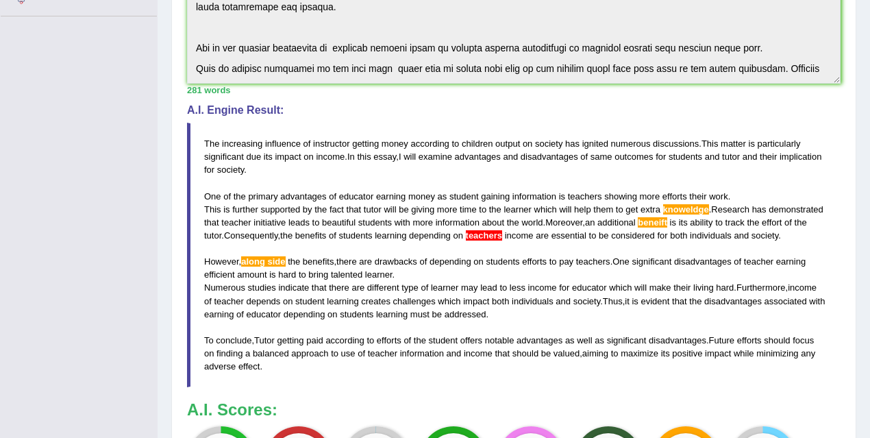
scroll to position [533, 0]
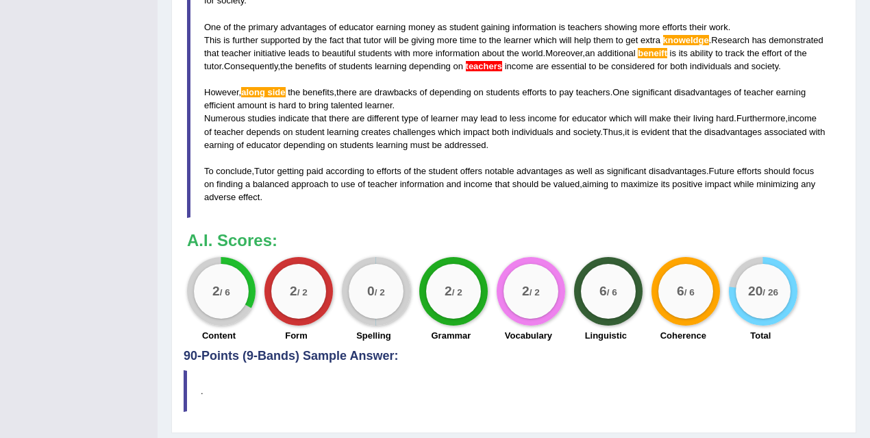
click at [703, 39] on span "knoweldge" at bounding box center [686, 40] width 46 height 10
click at [681, 37] on span "knoweldge" at bounding box center [686, 40] width 46 height 10
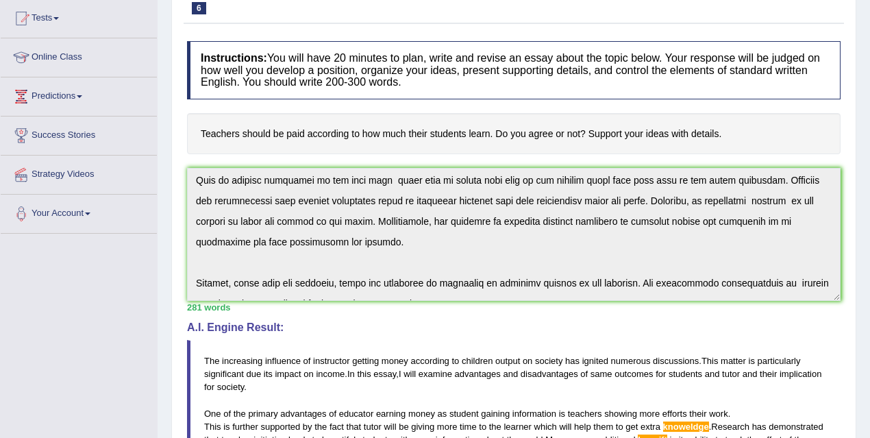
scroll to position [0, 0]
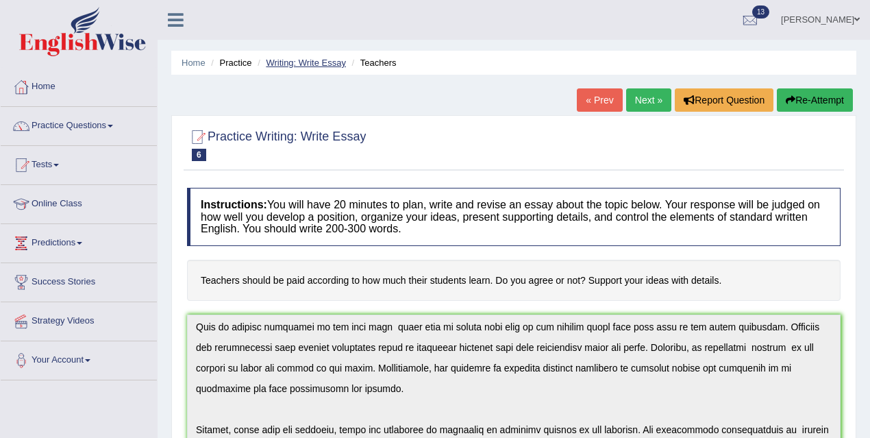
click at [291, 62] on link "Writing: Write Essay" at bounding box center [306, 63] width 80 height 10
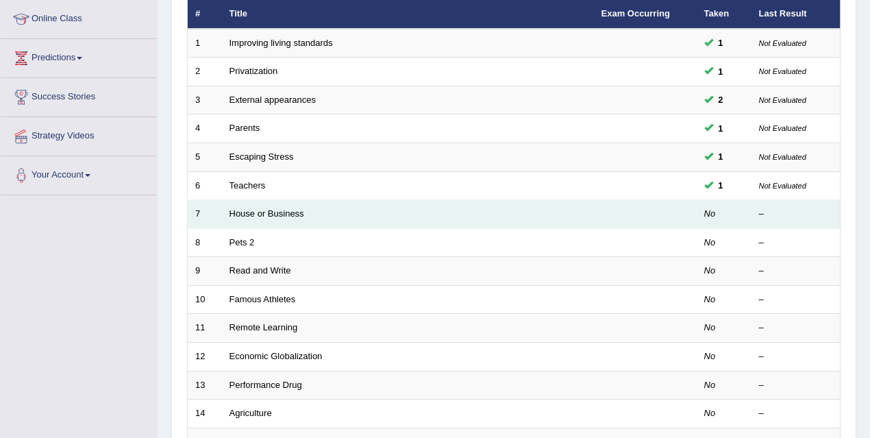
scroll to position [192, 0]
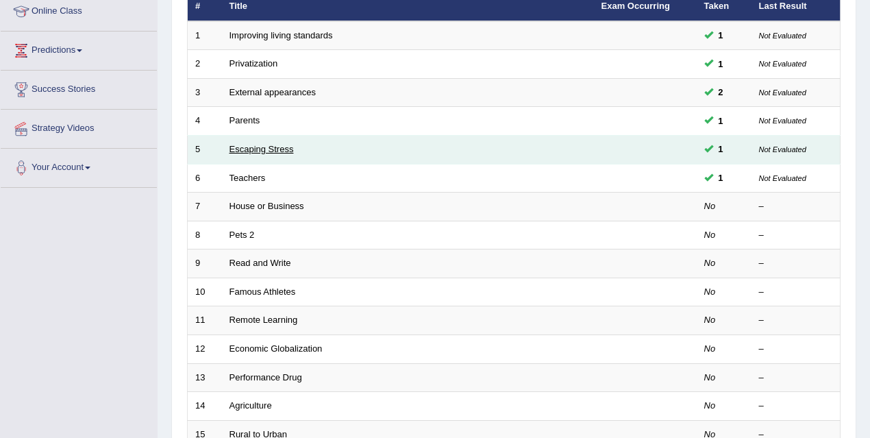
click at [270, 150] on link "Escaping Stress" at bounding box center [261, 149] width 64 height 10
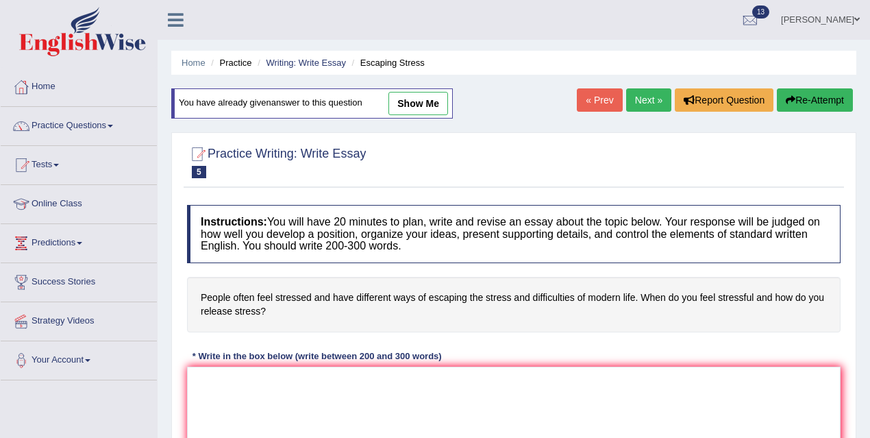
click at [418, 96] on link "show me" at bounding box center [418, 103] width 60 height 23
type textarea "The increasing infuence of modern life stress has ignited numerous discussions …"
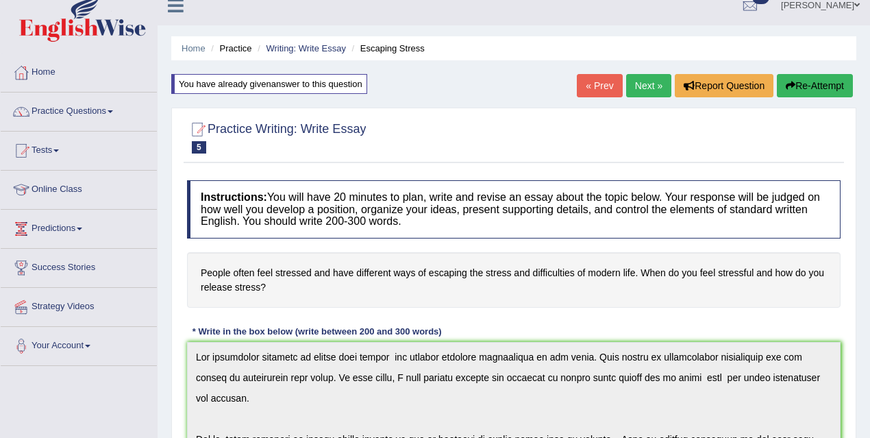
click at [444, 207] on h4 "Instructions: You will have 20 minutes to plan, write and revise an essay about…" at bounding box center [513, 209] width 653 height 58
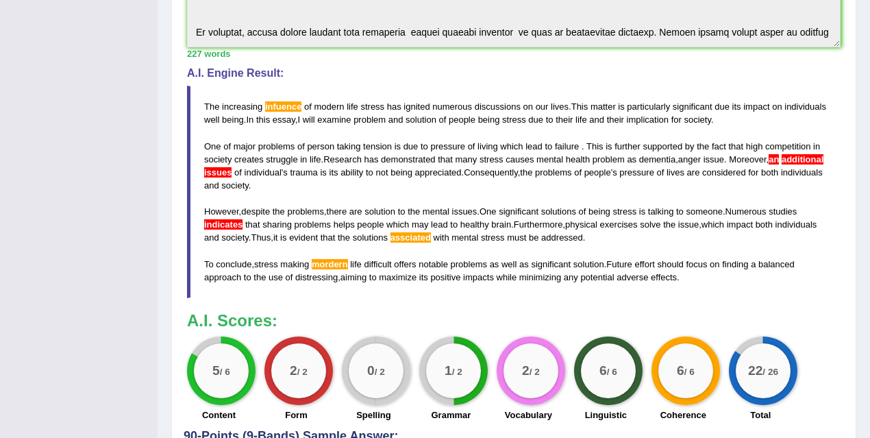
scroll to position [523, 0]
